Goal: Download file/media: Obtain a digital file from the website

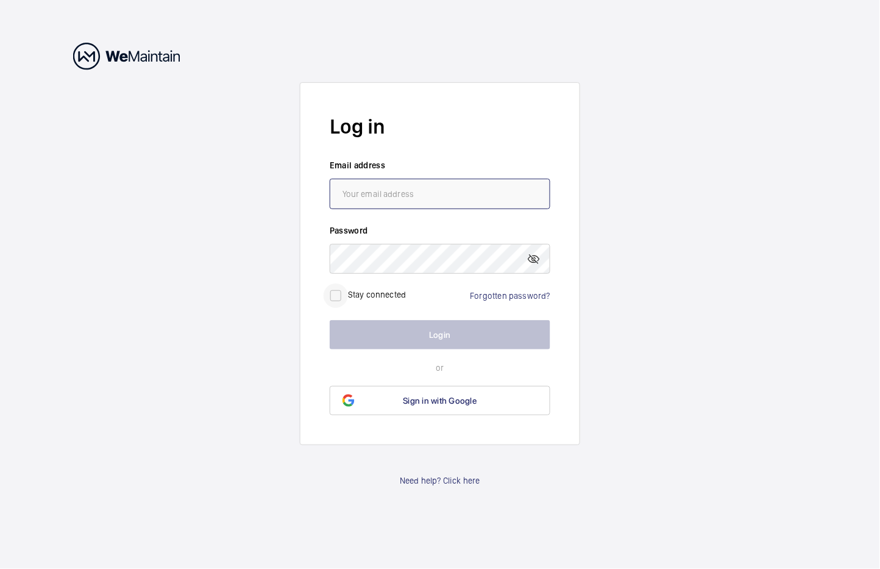
type input "[EMAIL_ADDRESS][DOMAIN_NAME]"
click at [343, 299] on input "checkbox" at bounding box center [336, 295] width 24 height 24
checkbox input "true"
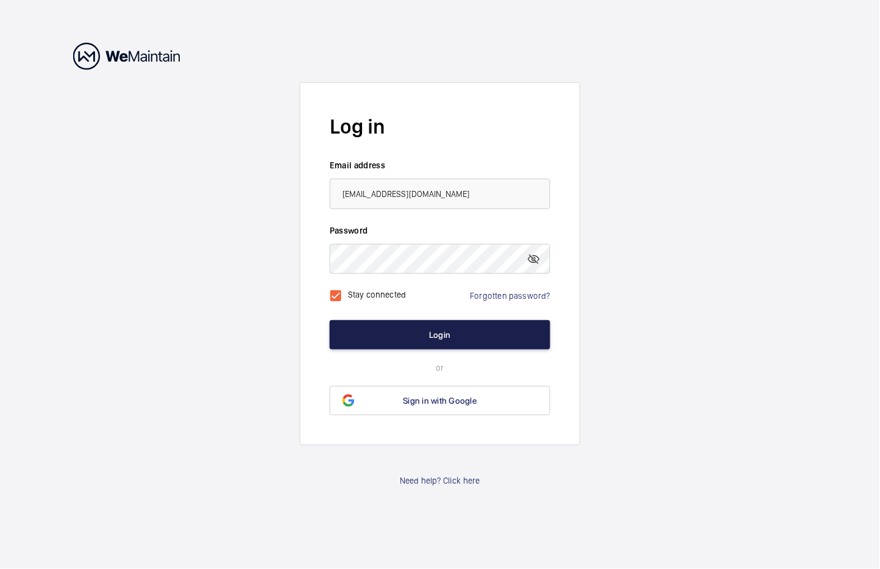
click at [420, 330] on button "Login" at bounding box center [440, 334] width 221 height 29
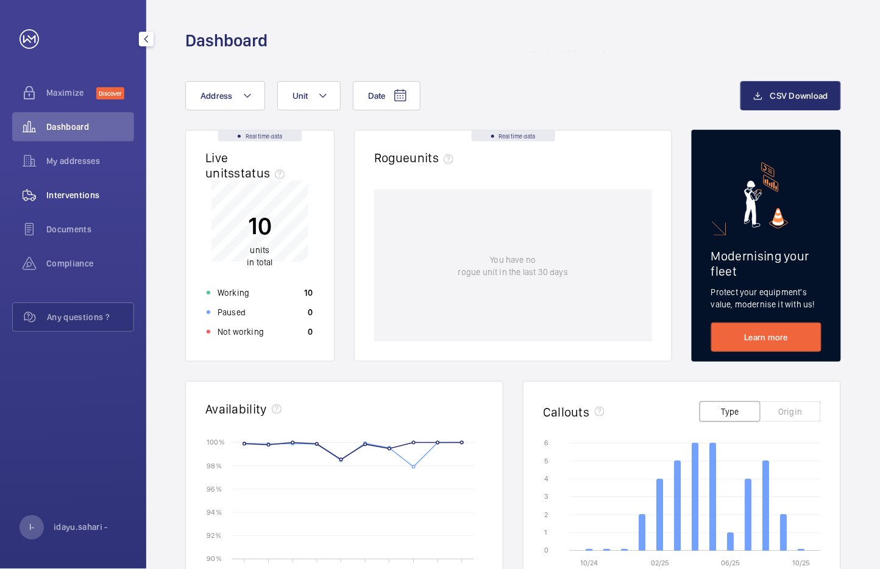
click at [82, 189] on span "Interventions" at bounding box center [90, 195] width 88 height 12
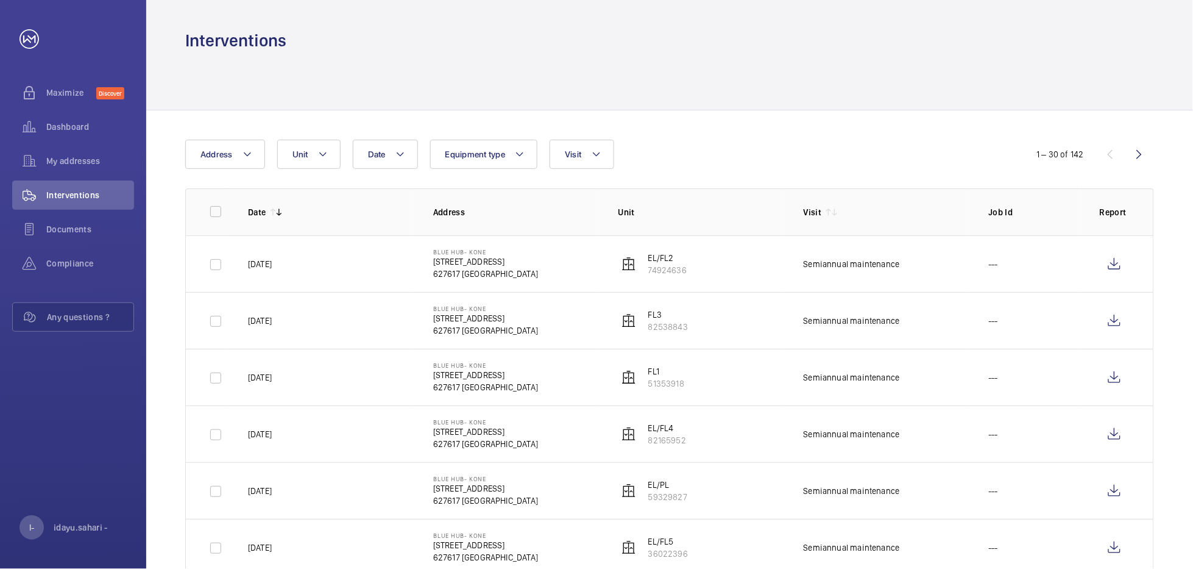
scroll to position [81, 0]
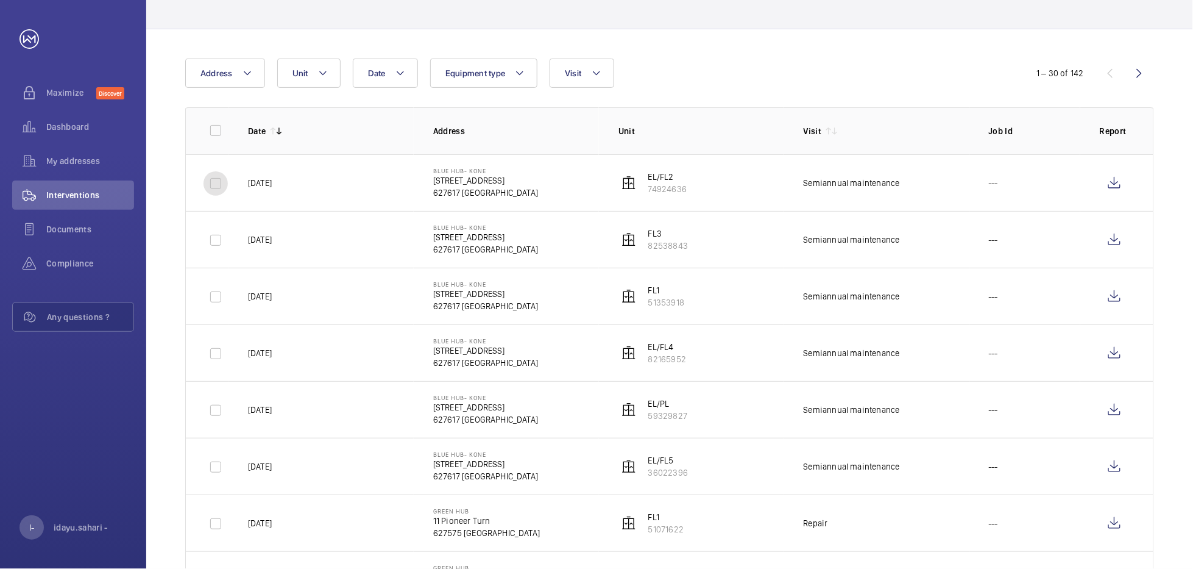
click at [218, 189] on input "checkbox" at bounding box center [216, 183] width 24 height 24
checkbox input "true"
click at [223, 243] on input "checkbox" at bounding box center [216, 240] width 24 height 24
checkbox input "true"
click at [218, 302] on input "checkbox" at bounding box center [216, 297] width 24 height 24
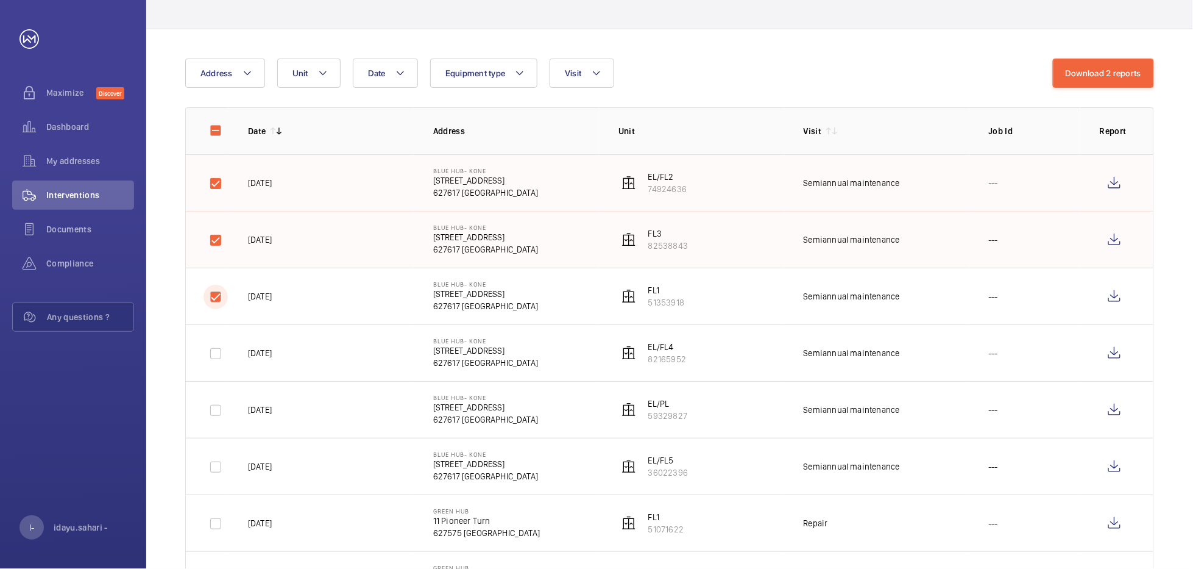
checkbox input "true"
drag, startPoint x: 218, startPoint y: 354, endPoint x: 222, endPoint y: 392, distance: 38.7
click at [218, 356] on input "checkbox" at bounding box center [216, 353] width 24 height 24
checkbox input "true"
click at [219, 413] on input "checkbox" at bounding box center [216, 410] width 24 height 24
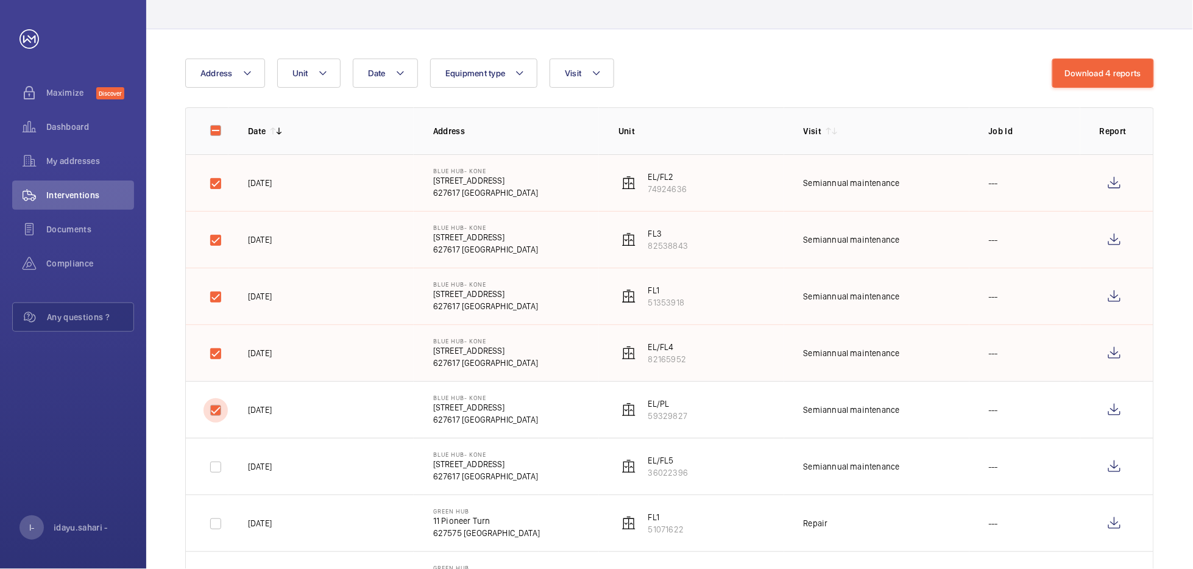
checkbox input "true"
click at [214, 467] on input "checkbox" at bounding box center [216, 467] width 24 height 24
click at [215, 469] on input "checkbox" at bounding box center [216, 467] width 24 height 24
checkbox input "false"
drag, startPoint x: 211, startPoint y: 416, endPoint x: 219, endPoint y: 369, distance: 48.2
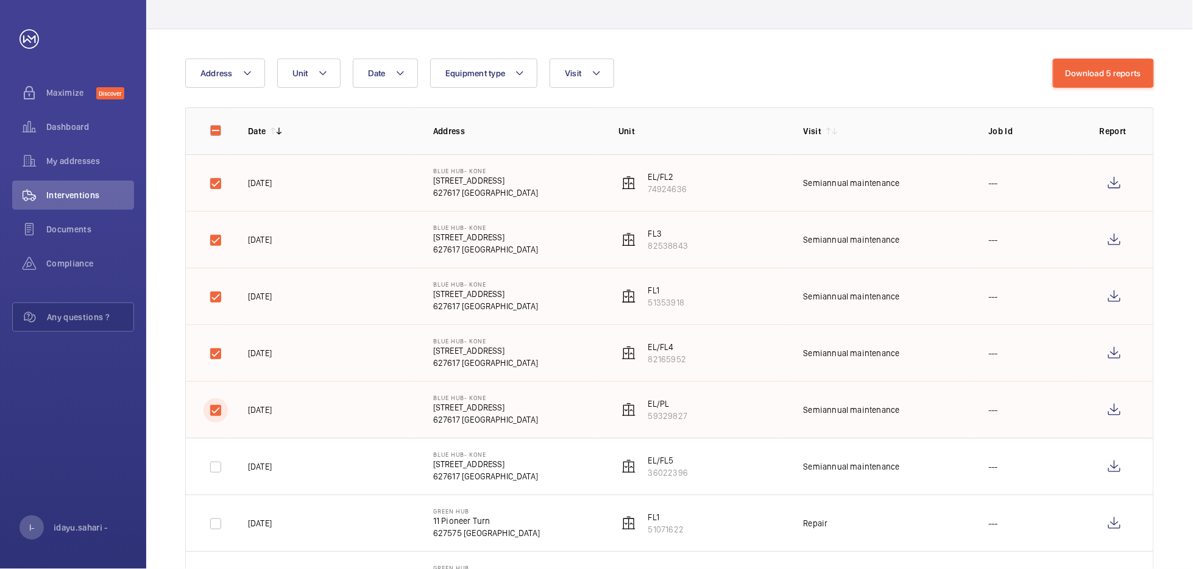
click at [211, 414] on input "checkbox" at bounding box center [216, 410] width 24 height 24
checkbox input "false"
click at [219, 354] on input "checkbox" at bounding box center [216, 353] width 24 height 24
checkbox input "false"
click at [215, 299] on input "checkbox" at bounding box center [216, 297] width 24 height 24
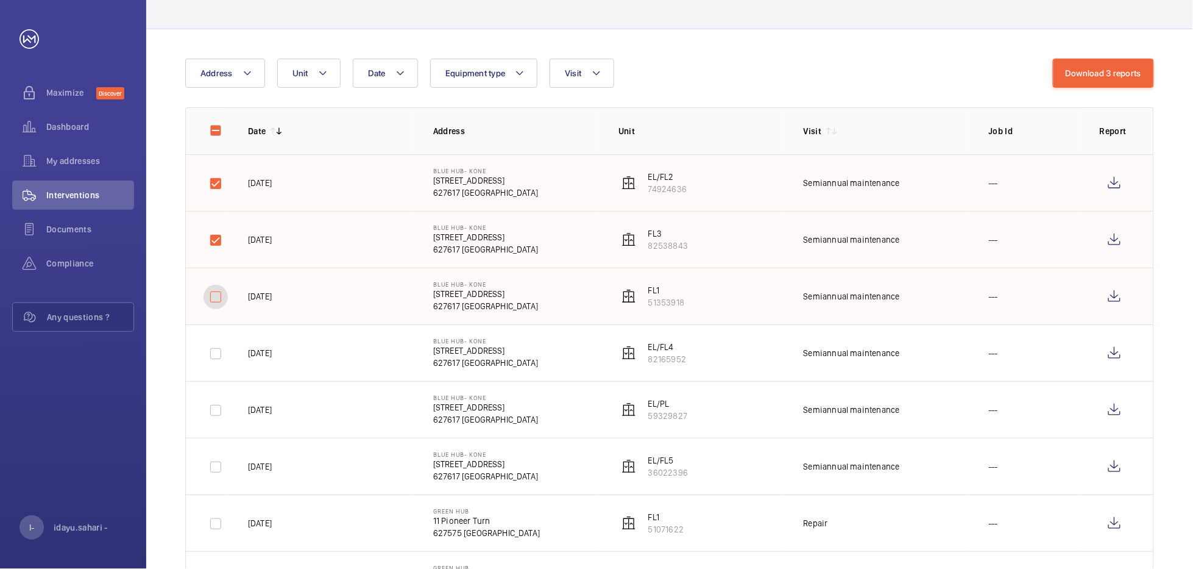
checkbox input "false"
click at [213, 241] on input "checkbox" at bounding box center [216, 240] width 24 height 24
checkbox input "false"
click at [214, 187] on input "checkbox" at bounding box center [216, 183] width 24 height 24
checkbox input "false"
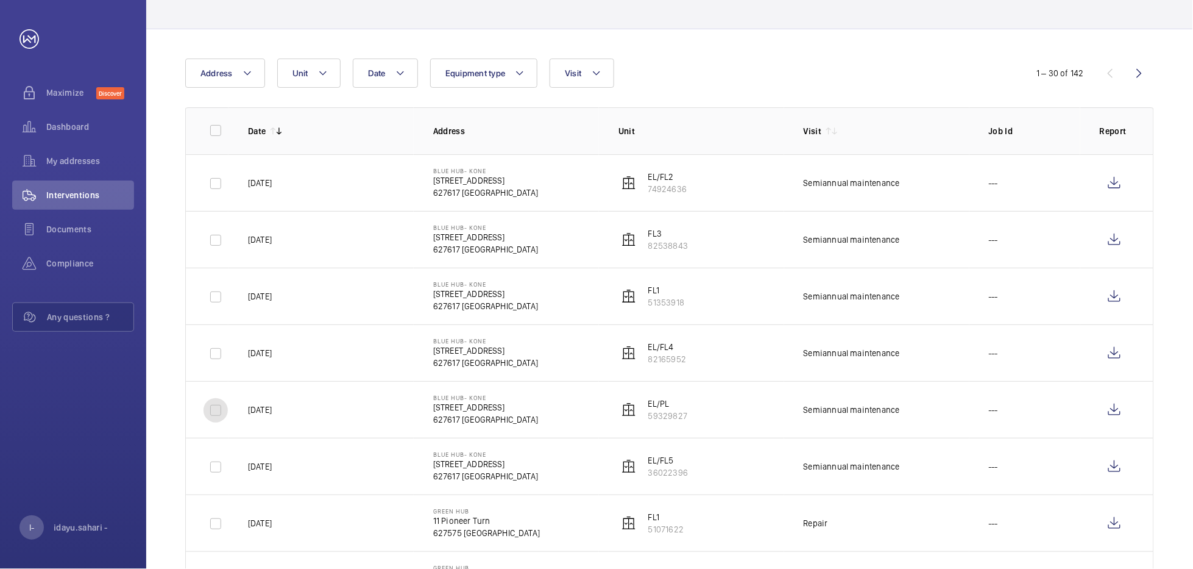
click at [212, 412] on input "checkbox" at bounding box center [216, 410] width 24 height 24
click at [879, 71] on button "Download 1 report" at bounding box center [1106, 72] width 96 height 29
drag, startPoint x: 214, startPoint y: 412, endPoint x: 222, endPoint y: 408, distance: 8.7
click at [215, 412] on input "checkbox" at bounding box center [216, 410] width 24 height 24
checkbox input "false"
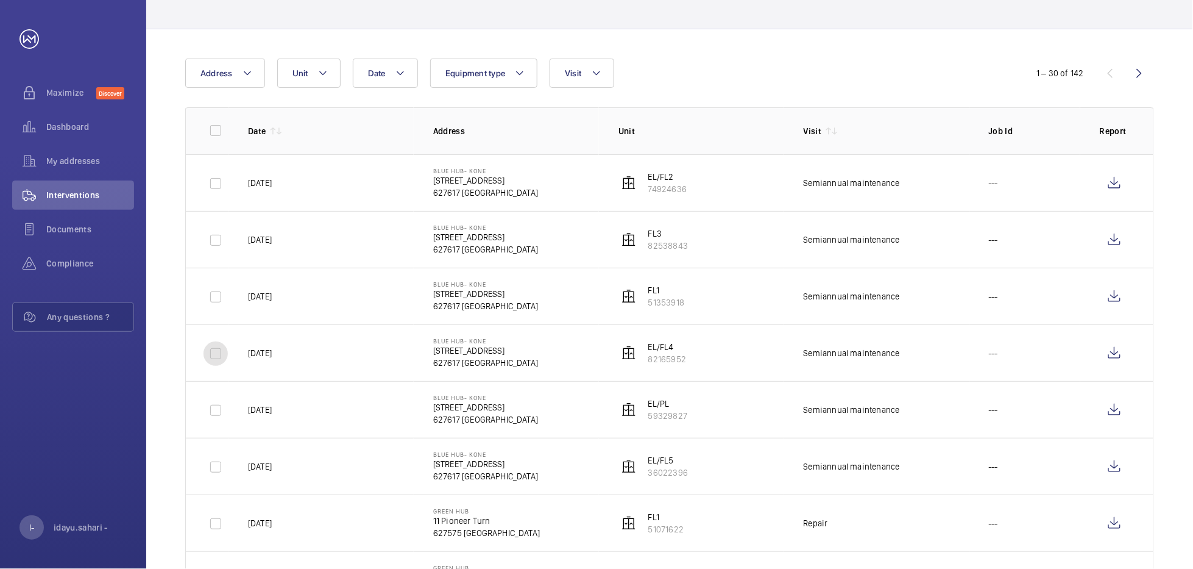
click at [216, 358] on input "checkbox" at bounding box center [216, 353] width 24 height 24
checkbox input "true"
click at [218, 299] on input "checkbox" at bounding box center [216, 297] width 24 height 24
checkbox input "true"
click at [220, 243] on input "checkbox" at bounding box center [216, 240] width 24 height 24
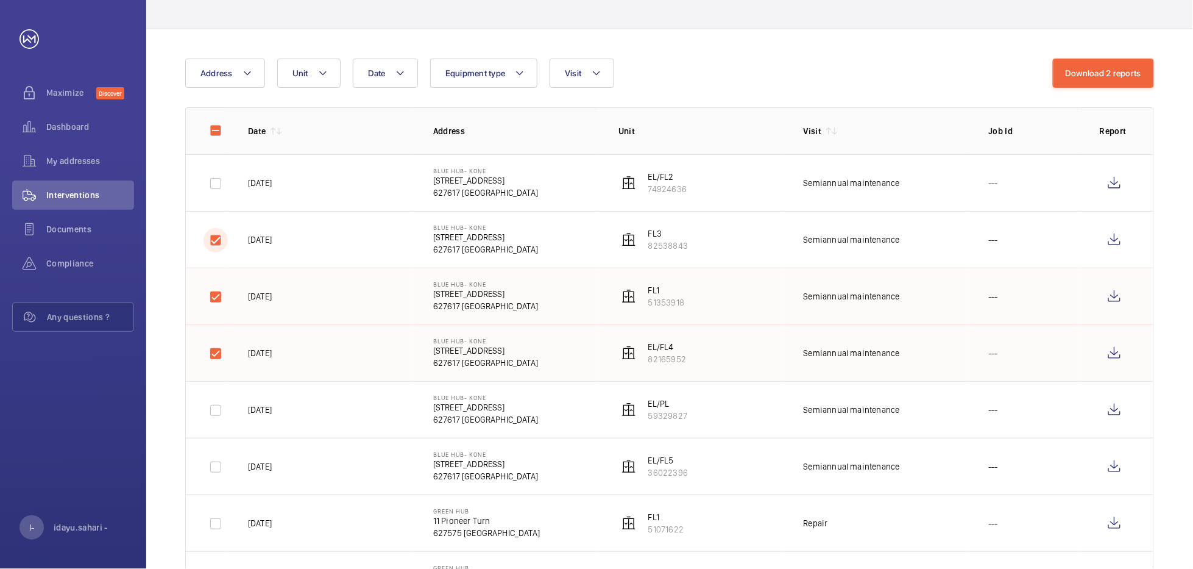
checkbox input "true"
click at [219, 184] on input "checkbox" at bounding box center [216, 183] width 24 height 24
checkbox input "true"
click at [879, 81] on button "Download 4 reports" at bounding box center [1103, 72] width 102 height 29
click at [218, 347] on input "checkbox" at bounding box center [216, 353] width 24 height 24
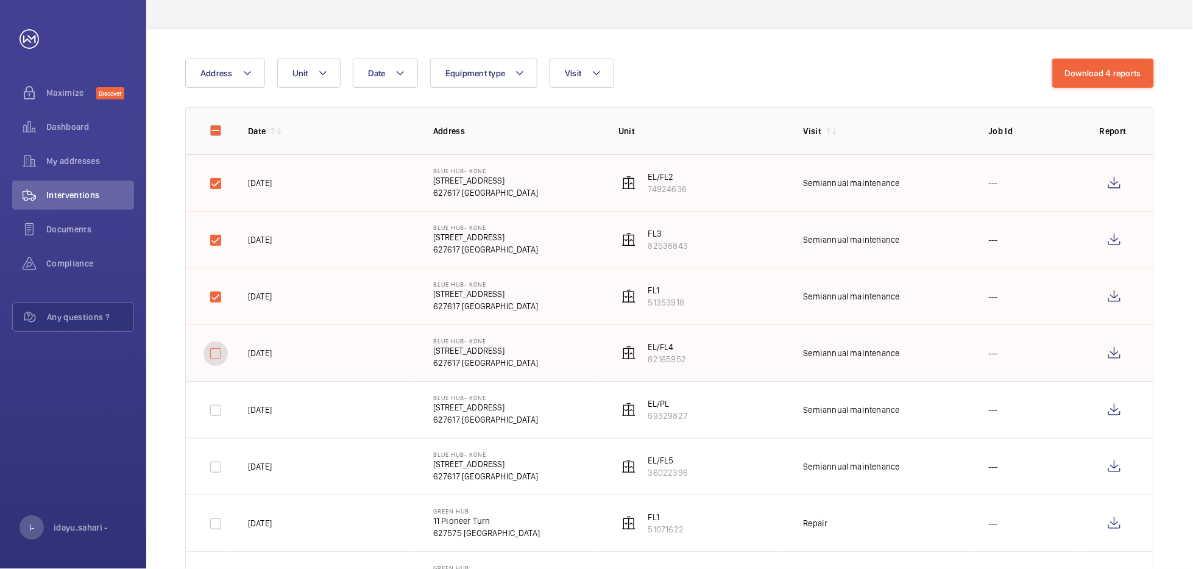
checkbox input "false"
click at [208, 295] on input "checkbox" at bounding box center [216, 297] width 24 height 24
checkbox input "false"
click at [219, 232] on input "checkbox" at bounding box center [216, 240] width 24 height 24
checkbox input "false"
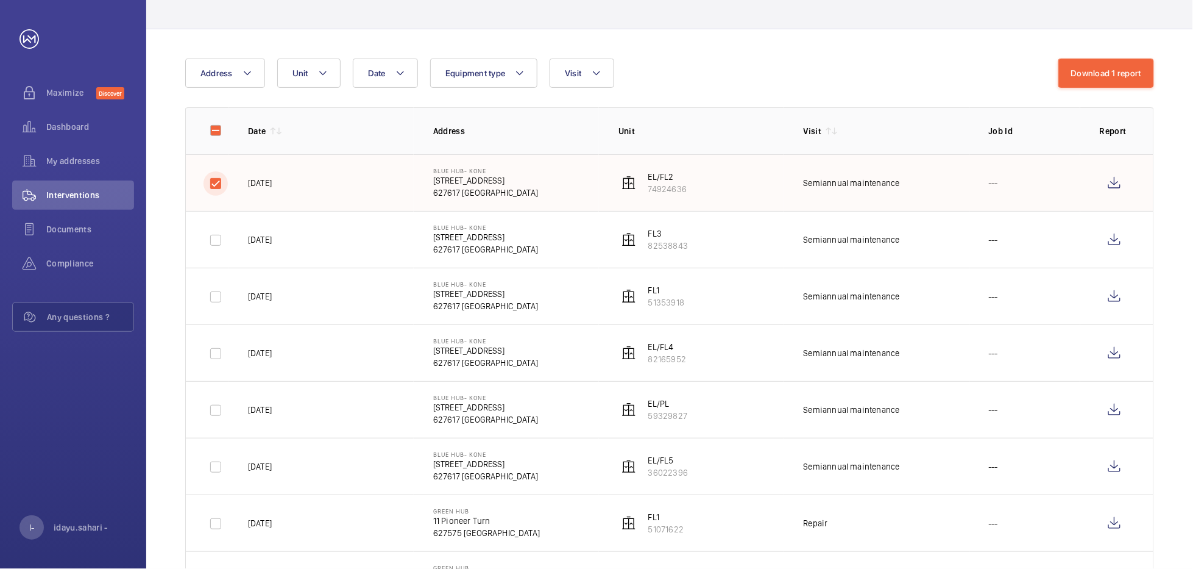
click at [218, 177] on input "checkbox" at bounding box center [216, 183] width 24 height 24
checkbox input "false"
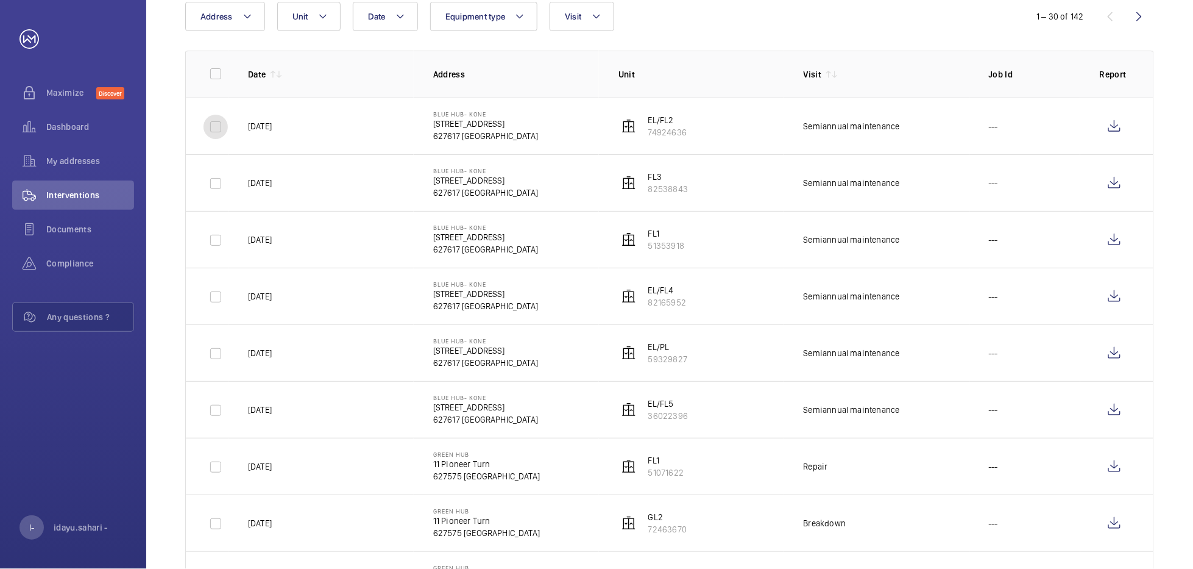
scroll to position [162, 0]
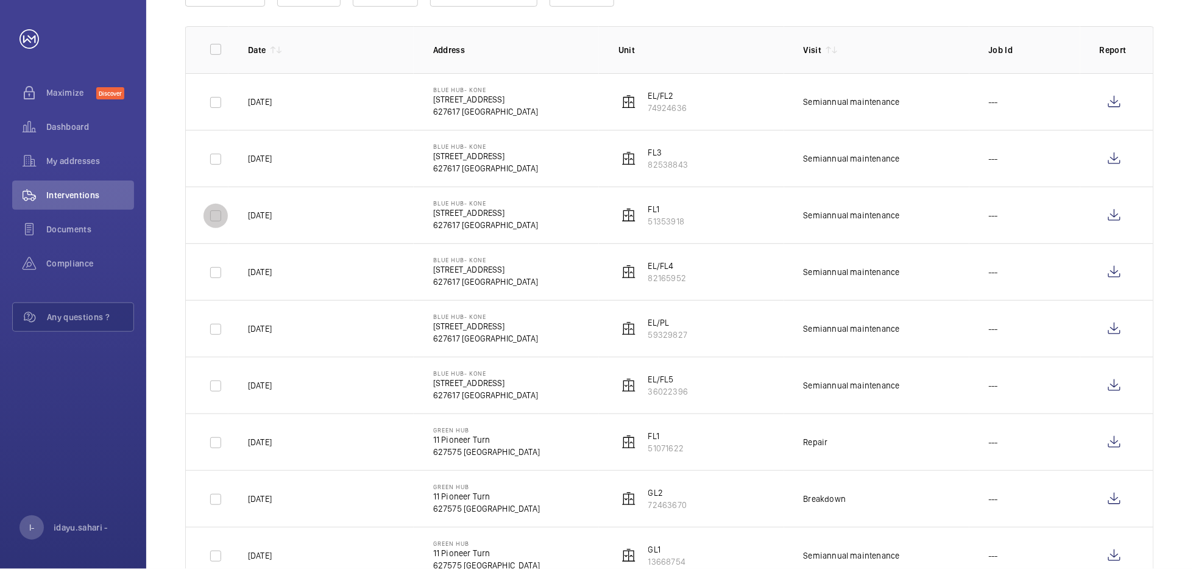
click at [211, 216] on input "checkbox" at bounding box center [216, 216] width 24 height 24
click at [879, 214] on wm-front-icon-button at bounding box center [1114, 214] width 29 height 29
click at [214, 222] on input "checkbox" at bounding box center [216, 216] width 24 height 24
checkbox input "false"
click at [218, 102] on input "checkbox" at bounding box center [216, 102] width 24 height 24
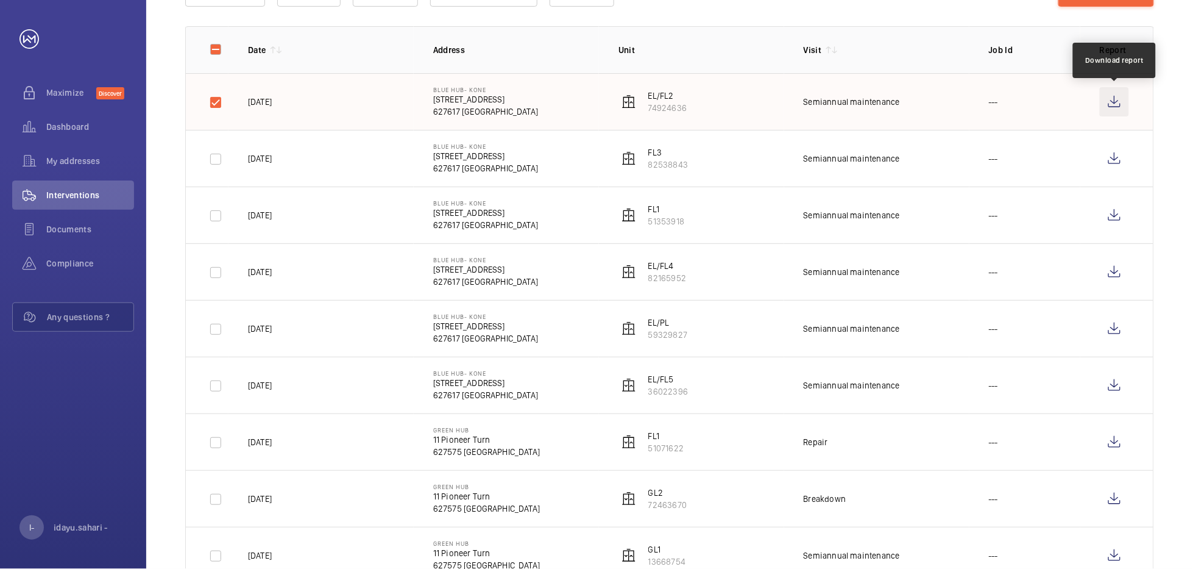
click at [879, 102] on wm-front-icon-button at bounding box center [1114, 101] width 29 height 29
click at [213, 104] on input "checkbox" at bounding box center [216, 102] width 24 height 24
checkbox input "false"
click at [219, 158] on input "checkbox" at bounding box center [216, 159] width 24 height 24
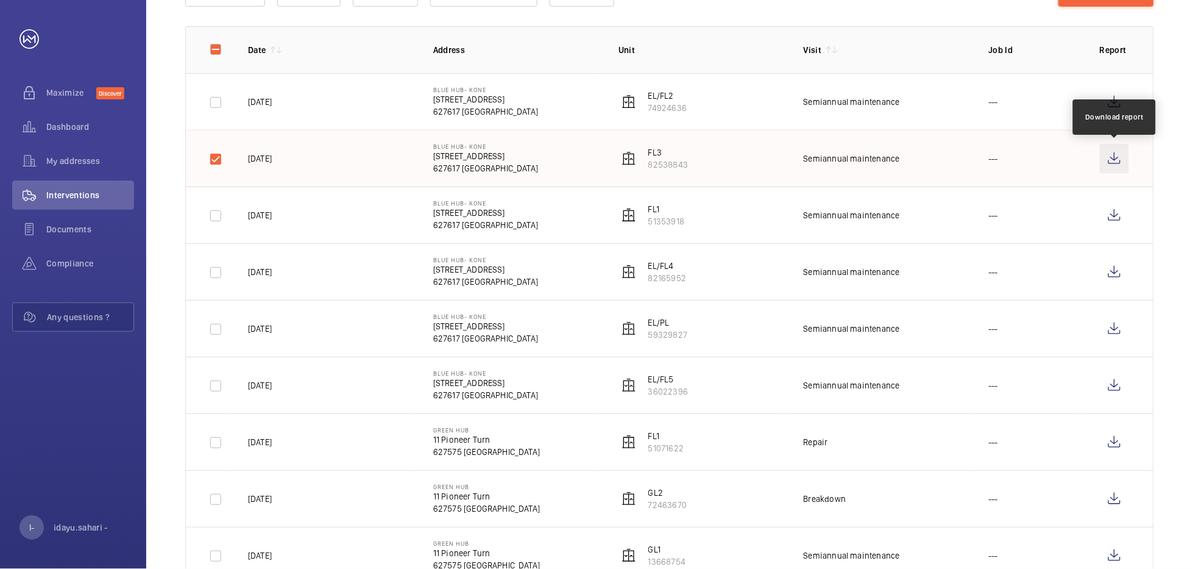
click at [879, 160] on wm-front-icon-button at bounding box center [1114, 158] width 29 height 29
click at [214, 154] on input "checkbox" at bounding box center [216, 159] width 24 height 24
checkbox input "false"
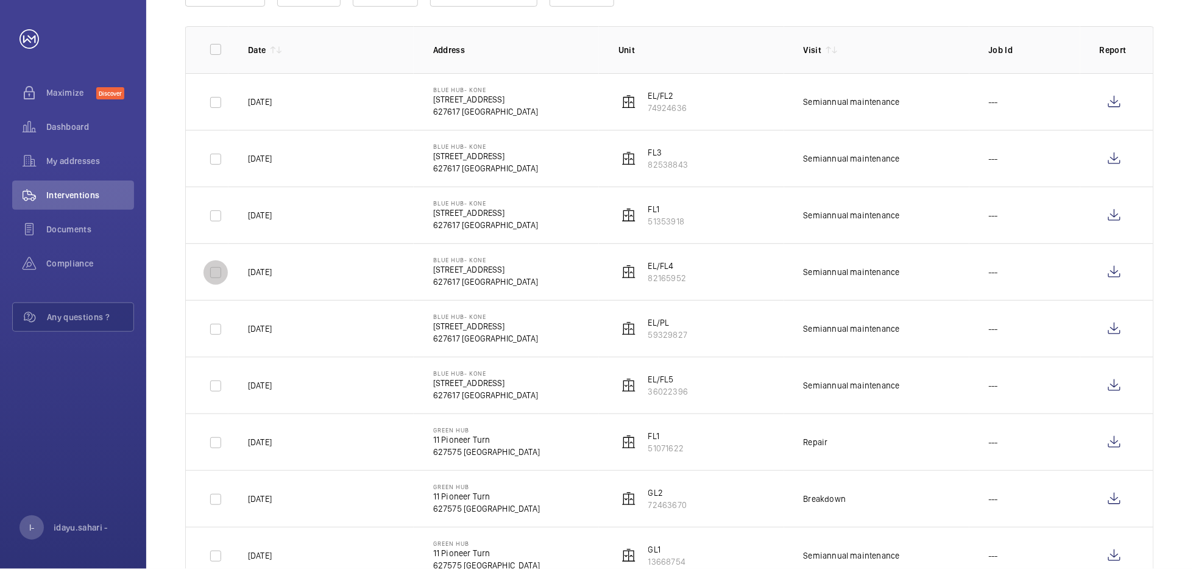
click at [216, 274] on input "checkbox" at bounding box center [216, 272] width 24 height 24
click at [879, 270] on wm-front-icon-button at bounding box center [1114, 271] width 29 height 29
click at [219, 278] on input "checkbox" at bounding box center [216, 272] width 24 height 24
checkbox input "false"
click at [216, 389] on input "checkbox" at bounding box center [216, 386] width 24 height 24
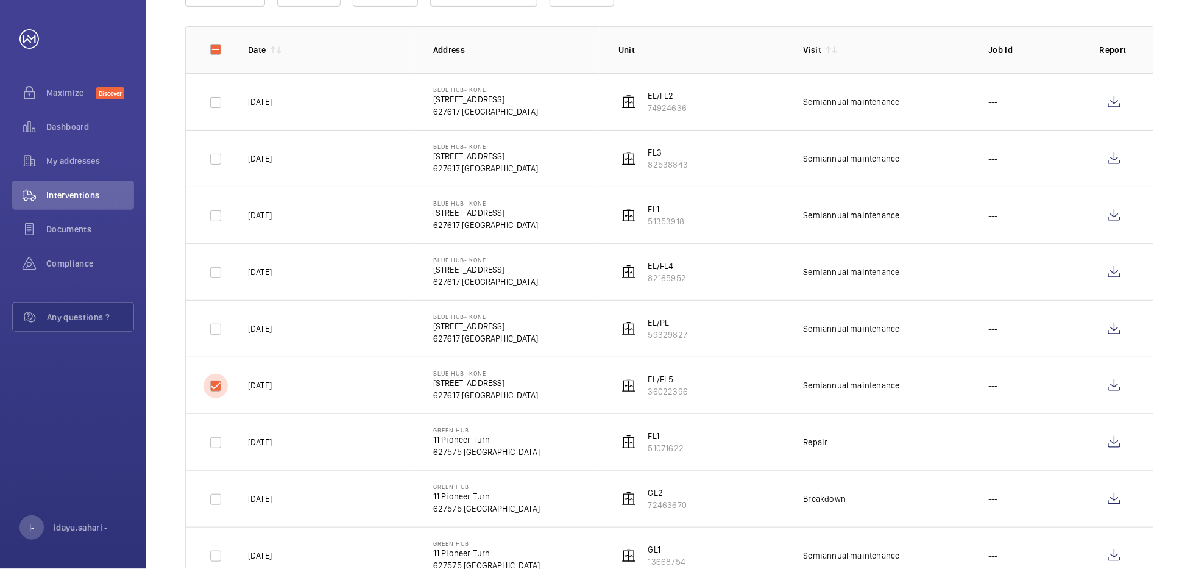
checkbox input "true"
click at [879, 395] on wm-front-icon-button at bounding box center [1114, 384] width 29 height 29
